Goal: Entertainment & Leisure: Browse casually

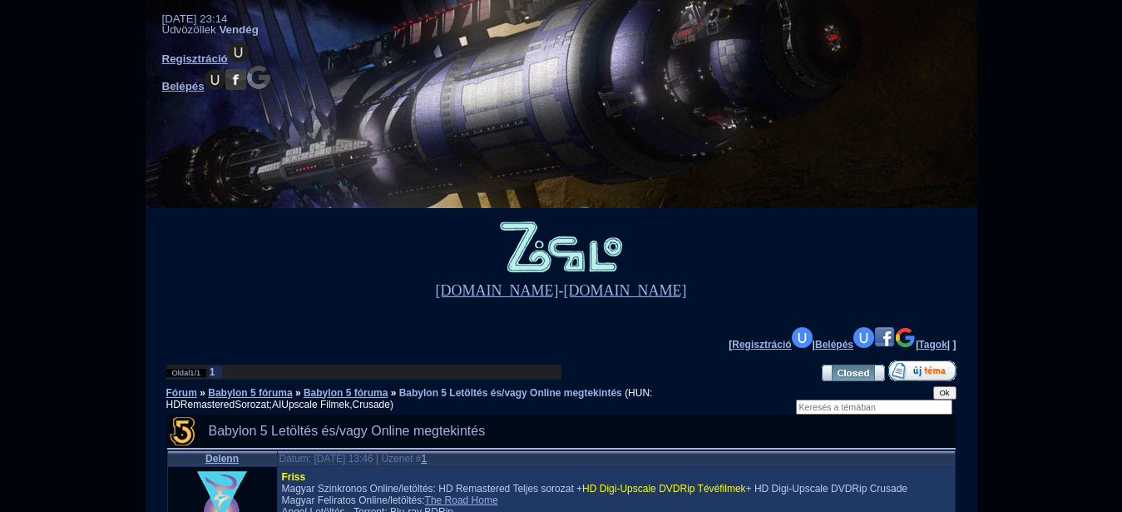
scroll to position [339, 0]
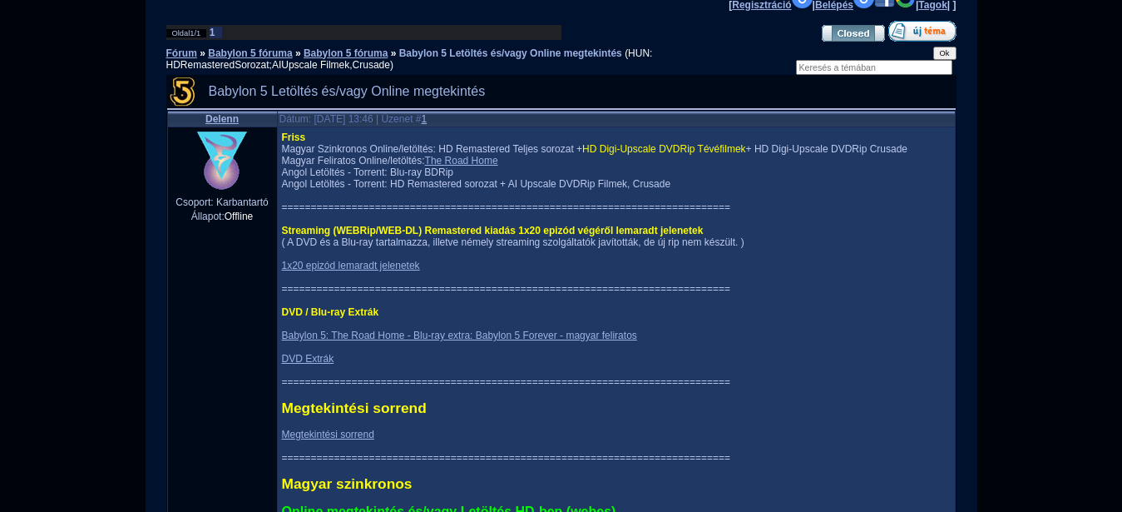
click at [282, 142] on span "Friss" at bounding box center [294, 137] width 24 height 12
click at [624, 155] on span "HD Digi-Upscale DVDRip Tévéfilmek" at bounding box center [664, 149] width 164 height 12
drag, startPoint x: 635, startPoint y: 153, endPoint x: 693, endPoint y: 152, distance: 57.4
click at [640, 152] on span "HD Digi-Upscale DVDRip Tévéfilmek" at bounding box center [664, 149] width 164 height 12
drag, startPoint x: 693, startPoint y: 152, endPoint x: 796, endPoint y: 151, distance: 103.1
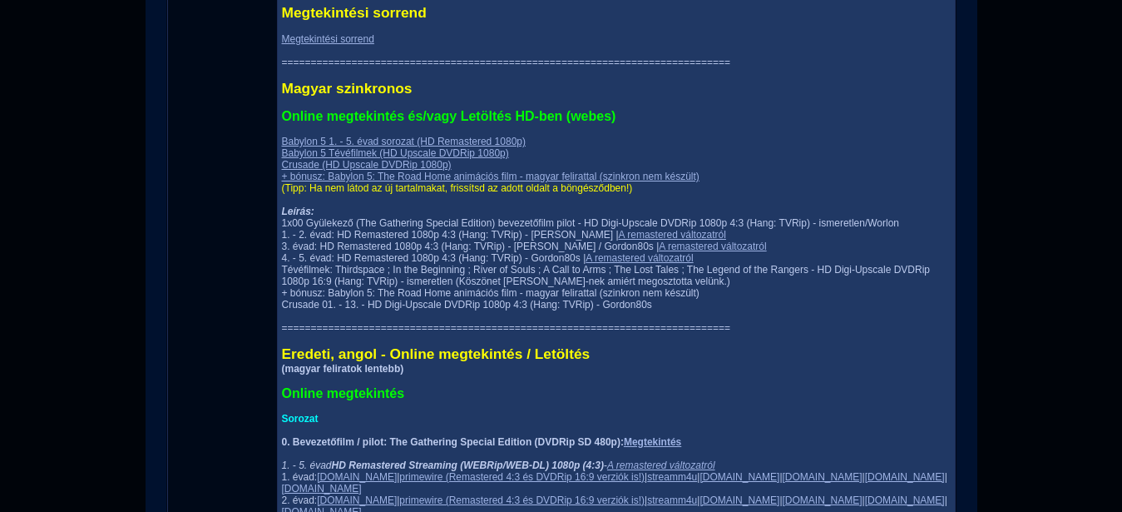
scroll to position [764, 0]
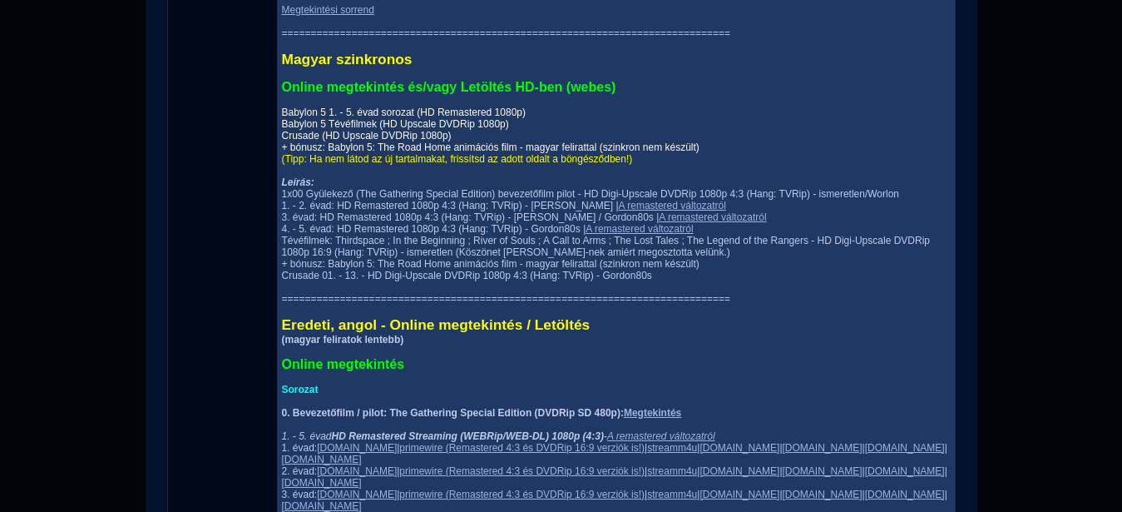
click at [346, 153] on link "Babylon 5 1. - 5. évad sorozat (HD Remastered 1080p) Babylon 5 Tévéfilmek (HD U…" at bounding box center [491, 129] width 418 height 47
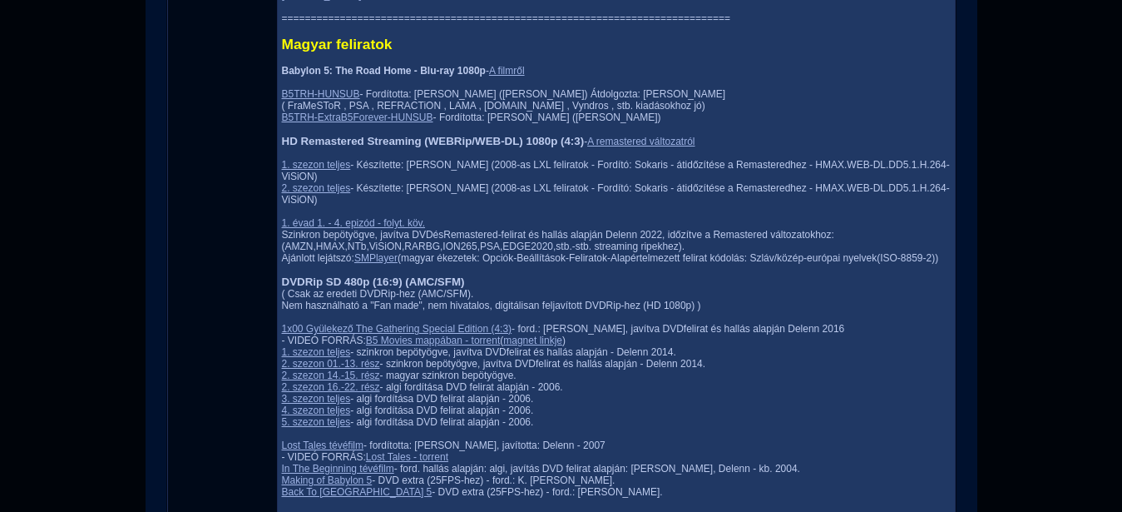
scroll to position [2121, 0]
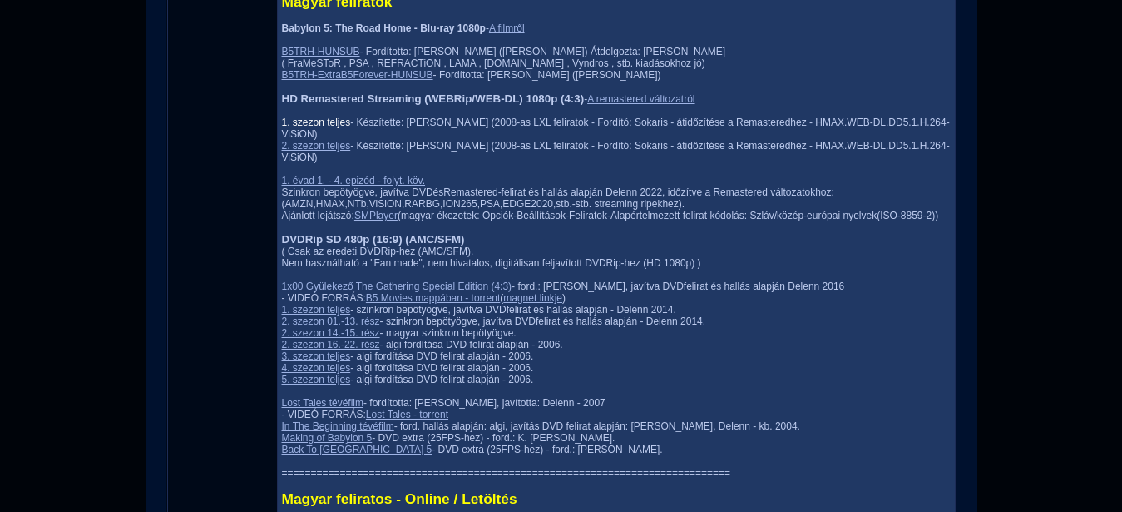
click at [291, 128] on link "1. szezon teljes" at bounding box center [316, 122] width 69 height 12
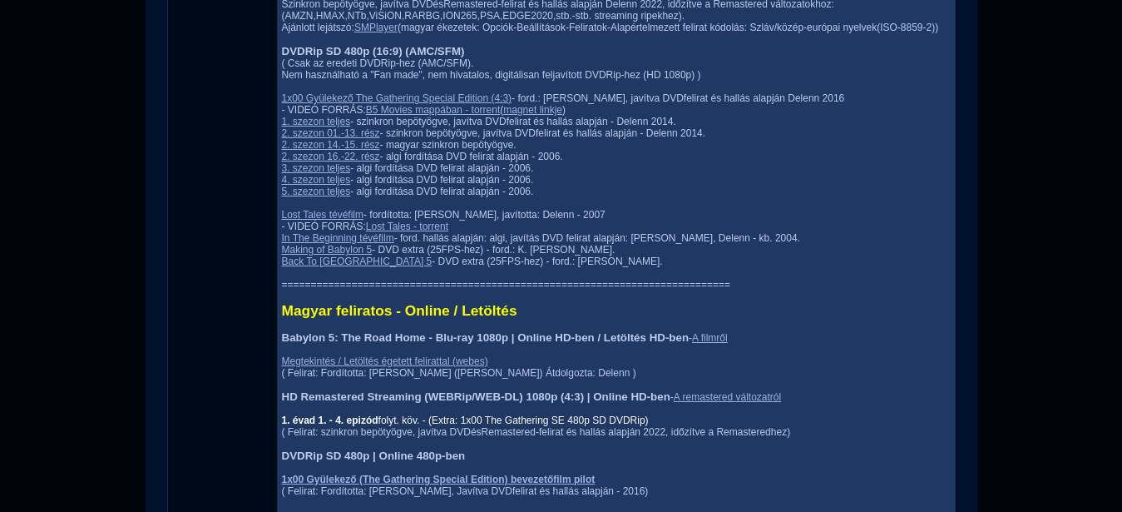
scroll to position [2291, 0]
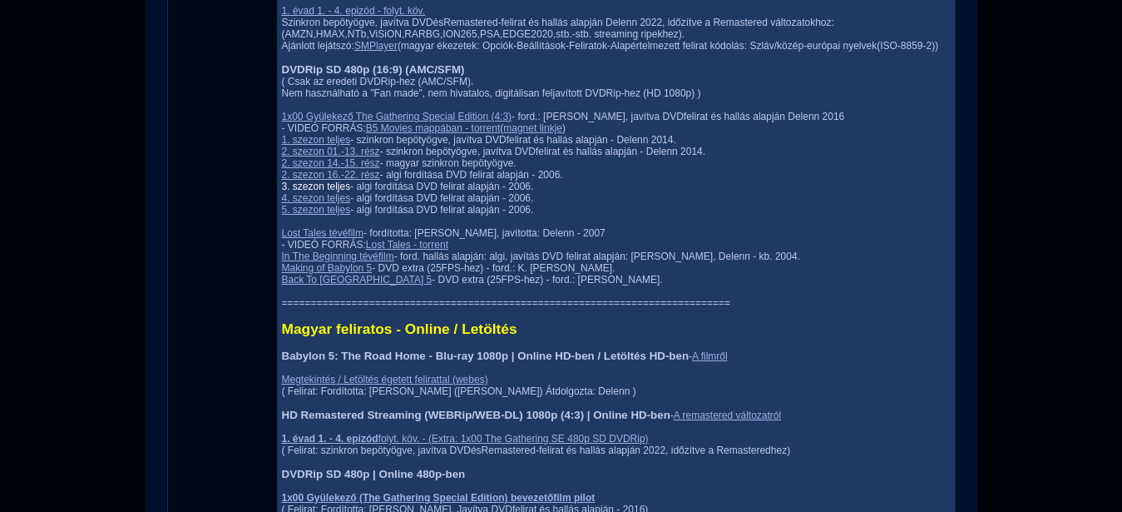
click at [286, 192] on link "3. szezon teljes" at bounding box center [316, 186] width 69 height 12
click at [291, 204] on link "4. szezon teljes" at bounding box center [316, 198] width 69 height 12
click at [282, 215] on link "5. szezon teljes" at bounding box center [316, 210] width 69 height 12
click at [290, 146] on link "1. szezon teljes" at bounding box center [316, 140] width 69 height 12
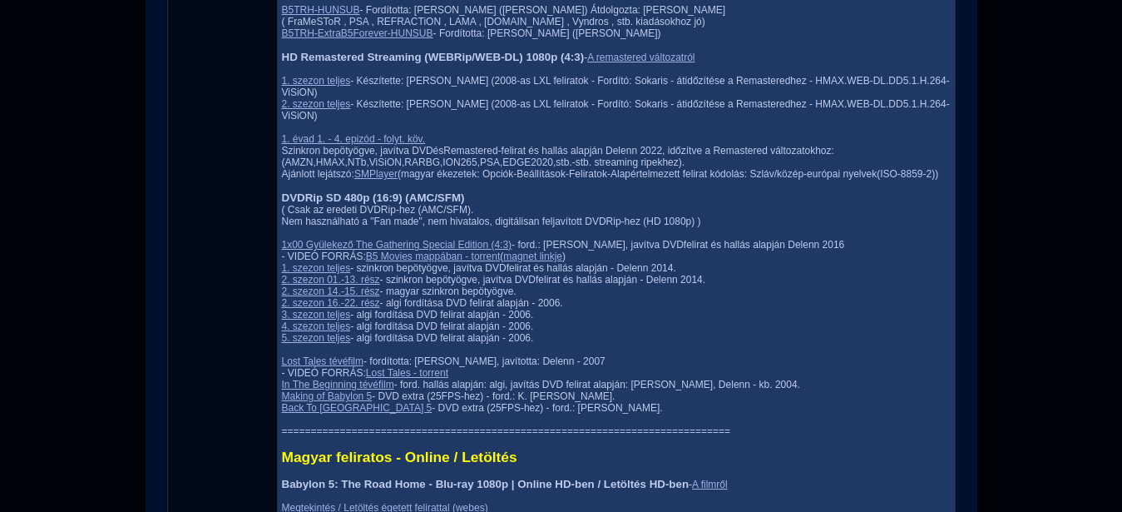
scroll to position [2206, 0]
